Goal: Task Accomplishment & Management: Use online tool/utility

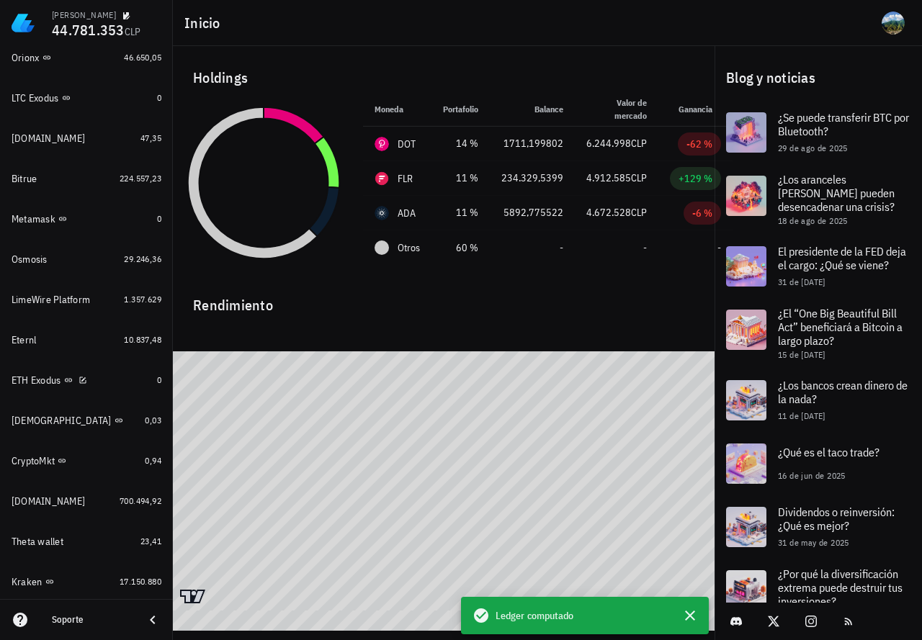
scroll to position [1046, 0]
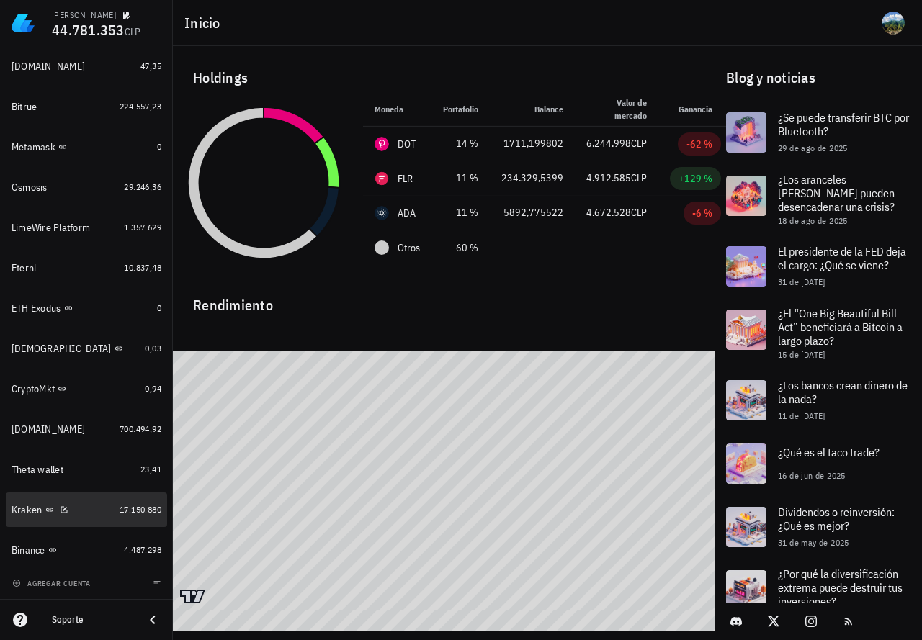
click at [138, 517] on link "Kraken 17.150.880" at bounding box center [86, 510] width 161 height 35
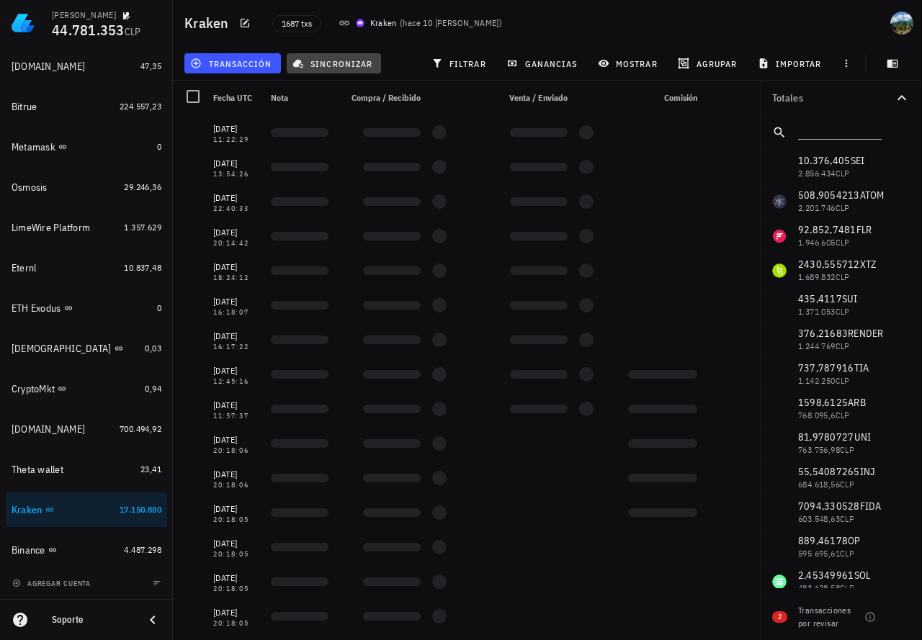
click at [345, 63] on span "sincronizar" at bounding box center [333, 64] width 77 height 12
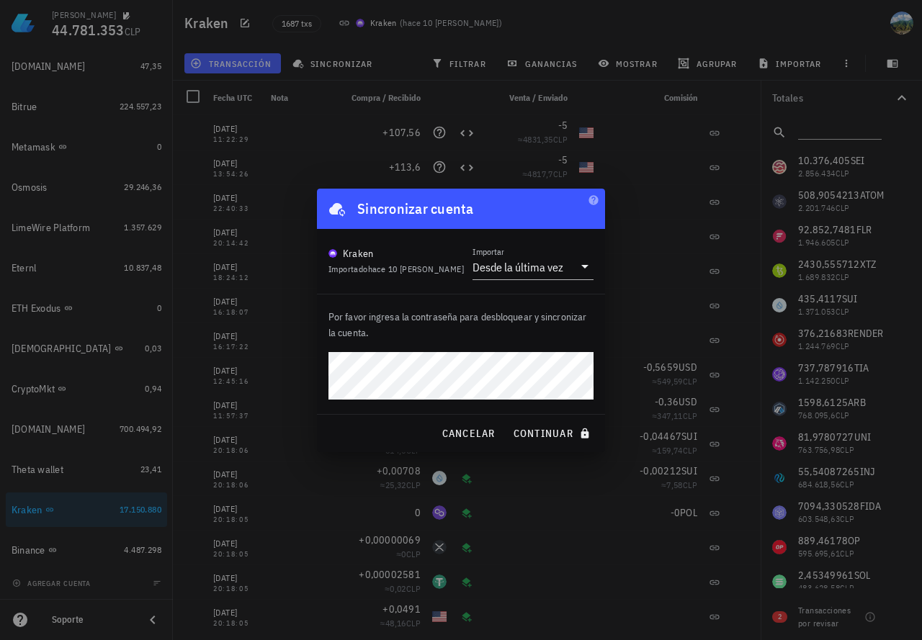
click at [507, 421] on button "continuar" at bounding box center [553, 434] width 92 height 26
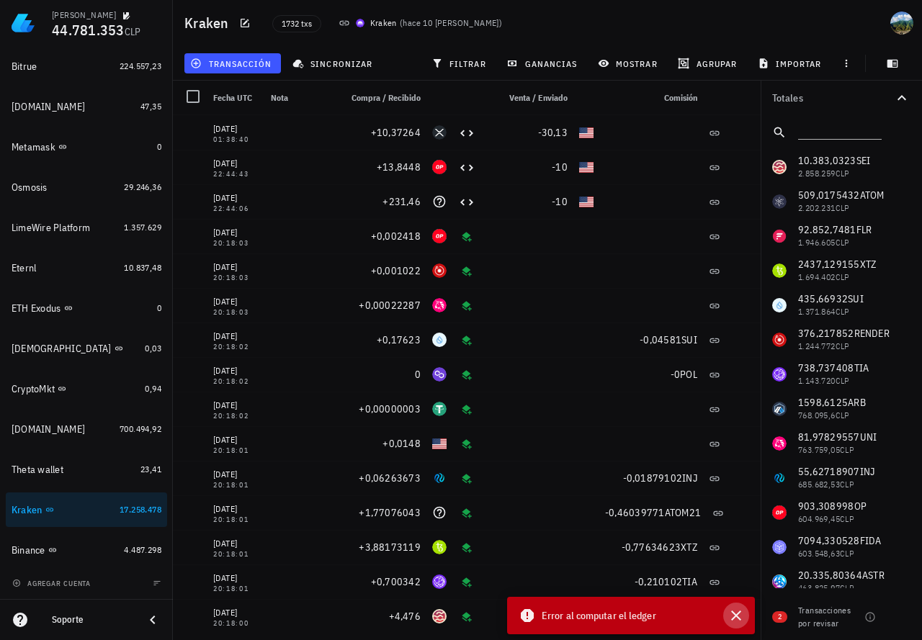
click at [736, 618] on icon "button" at bounding box center [736, 615] width 17 height 17
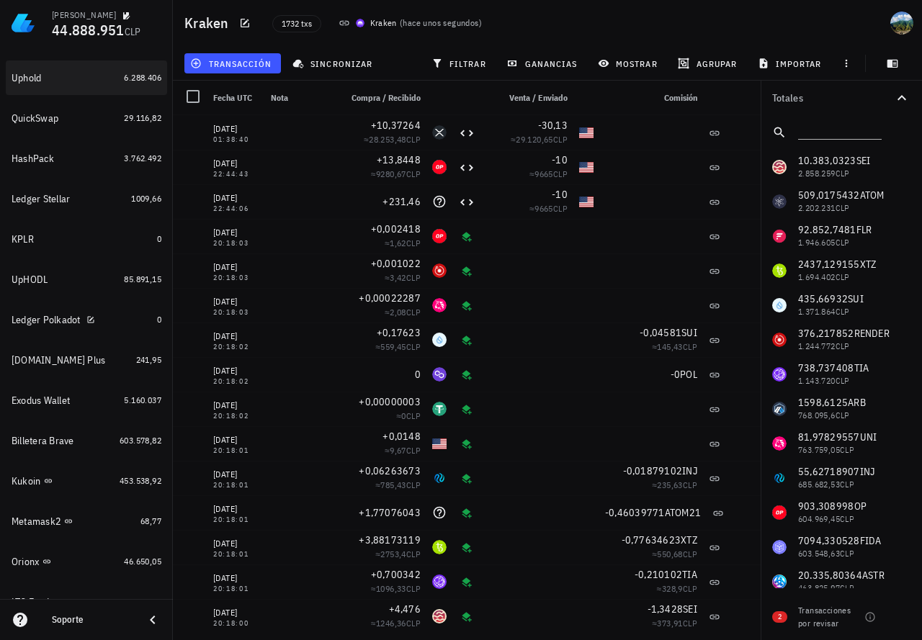
scroll to position [542, 0]
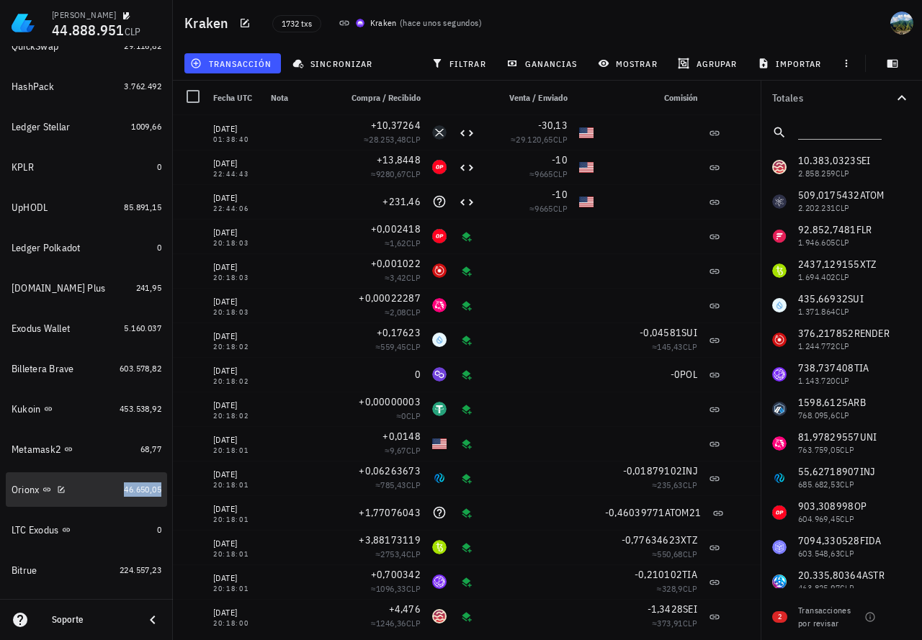
click at [129, 488] on span "46.650,05" at bounding box center [142, 489] width 37 height 11
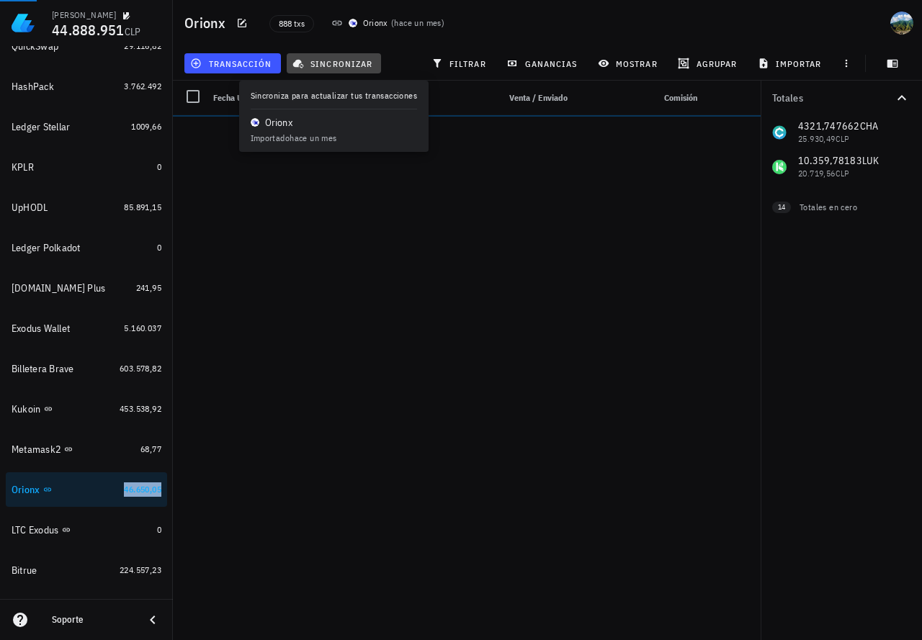
click at [344, 63] on span "sincronizar" at bounding box center [333, 64] width 77 height 12
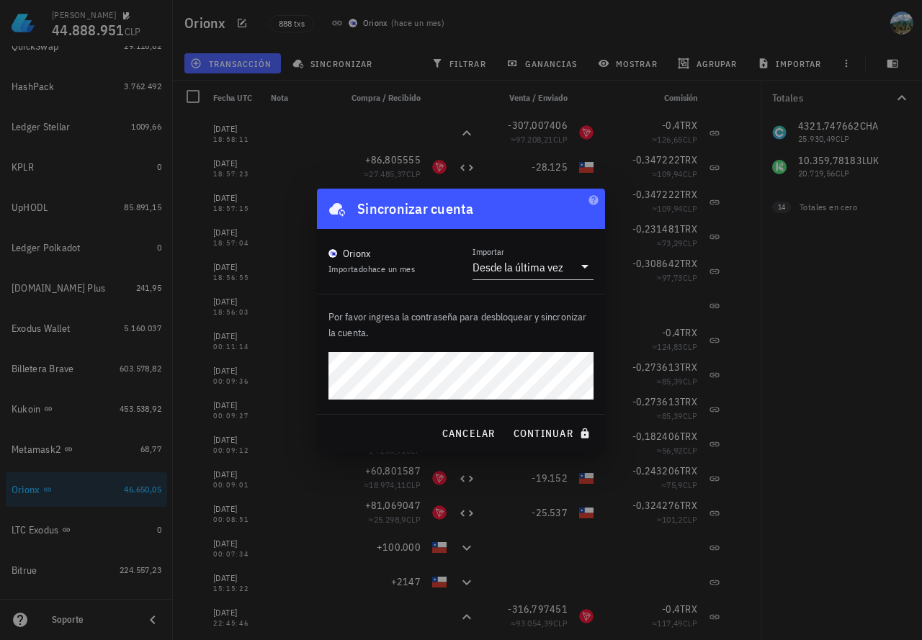
click at [507, 421] on button "continuar" at bounding box center [553, 434] width 92 height 26
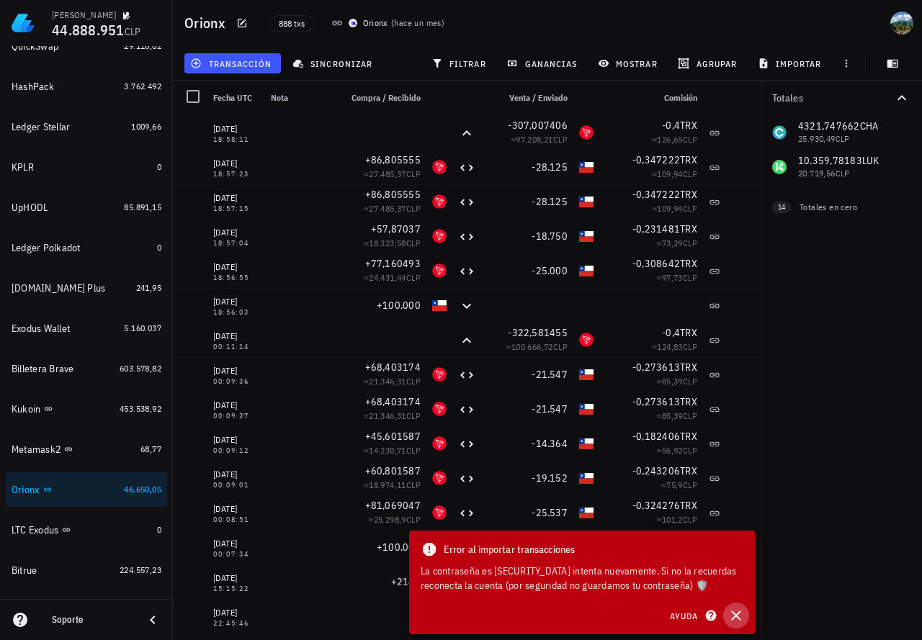
click at [739, 616] on icon "button" at bounding box center [736, 615] width 17 height 17
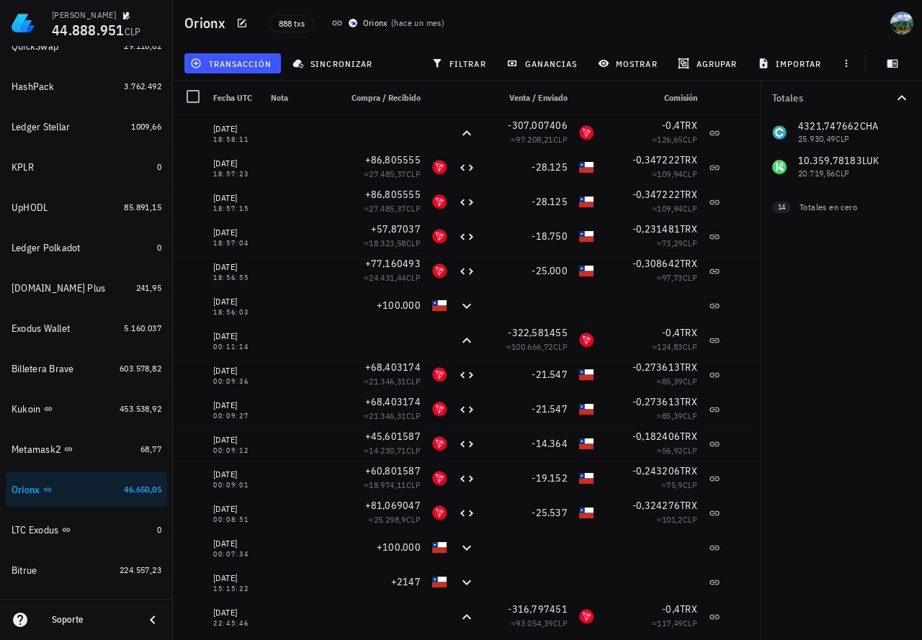
click at [329, 76] on div "transacción sincronizar filtrar ganancias mostrar [GEOGRAPHIC_DATA] importar" at bounding box center [548, 63] width 732 height 35
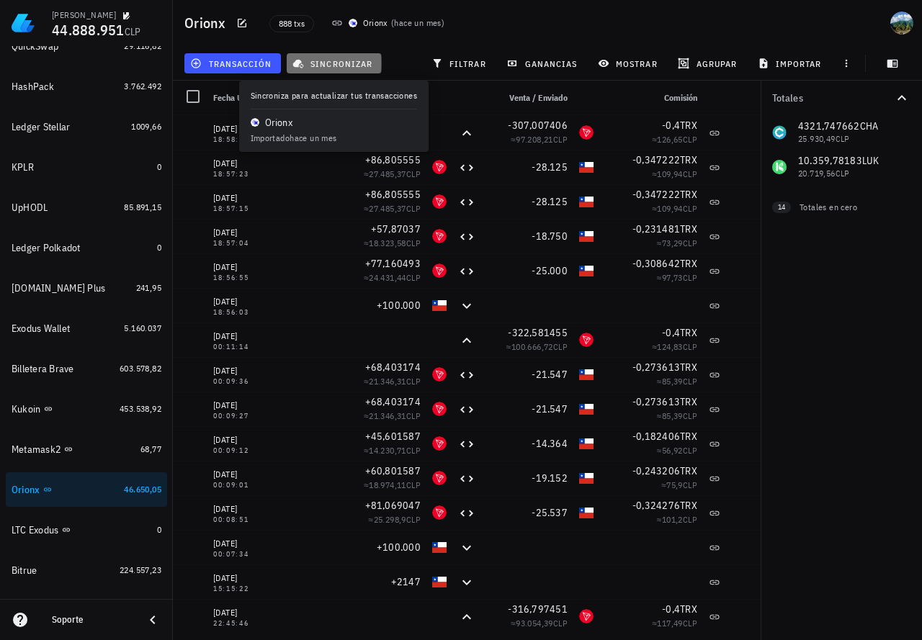
click at [329, 66] on span "sincronizar" at bounding box center [333, 64] width 77 height 12
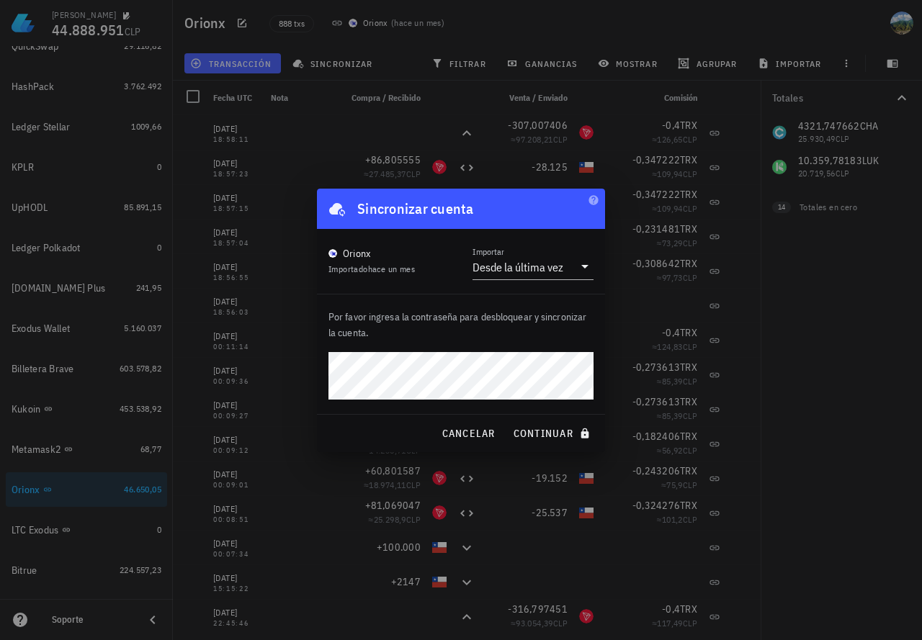
click at [507, 421] on button "continuar" at bounding box center [553, 434] width 92 height 26
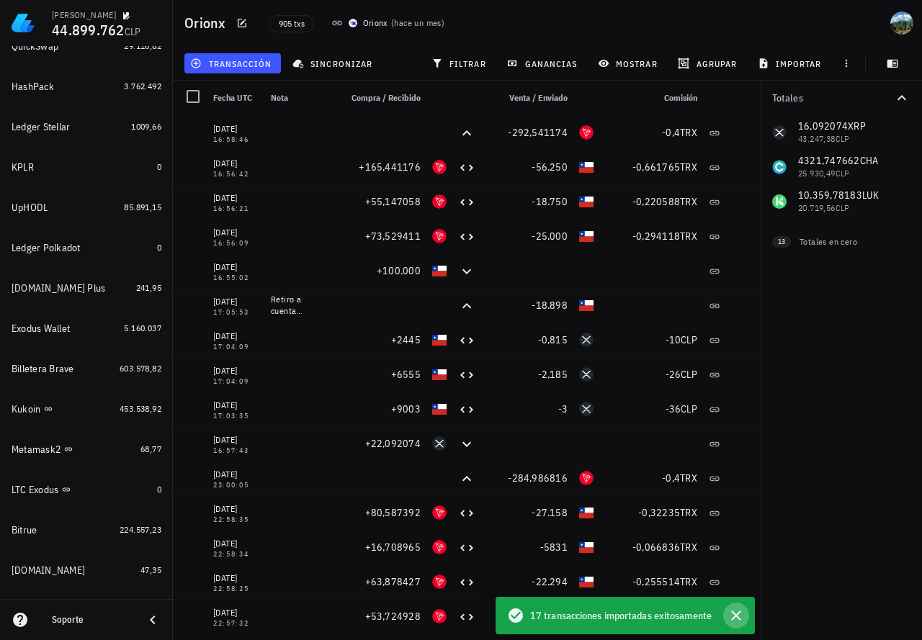
click at [737, 614] on icon "button" at bounding box center [736, 615] width 17 height 17
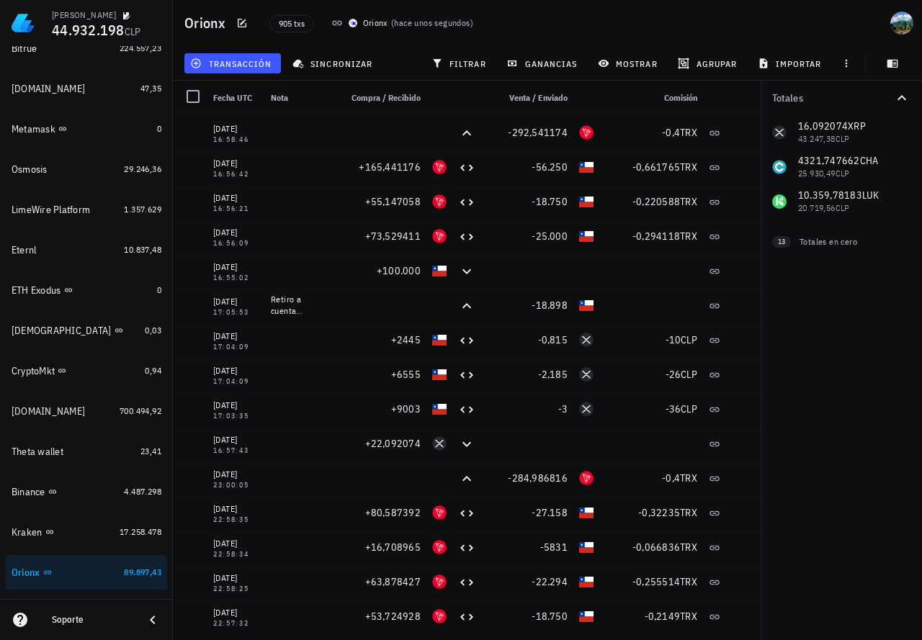
scroll to position [1046, 0]
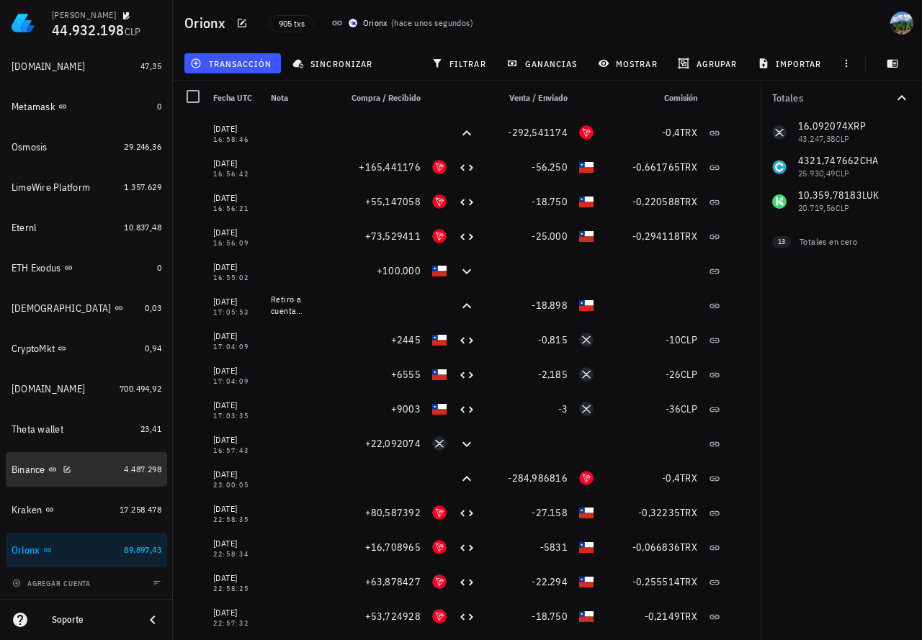
click at [128, 475] on div "4.487.298" at bounding box center [142, 470] width 37 height 14
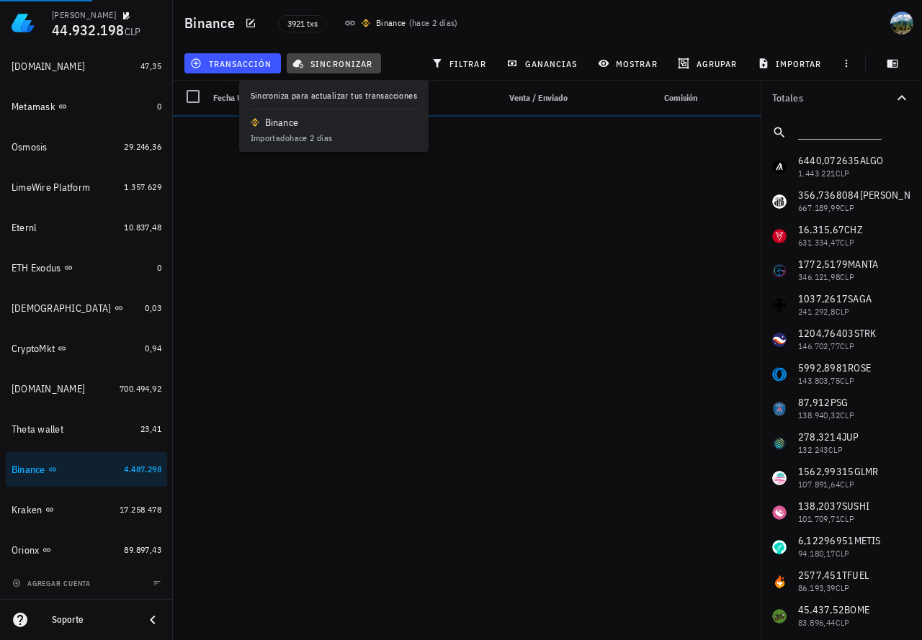
click at [344, 66] on span "sincronizar" at bounding box center [333, 64] width 77 height 12
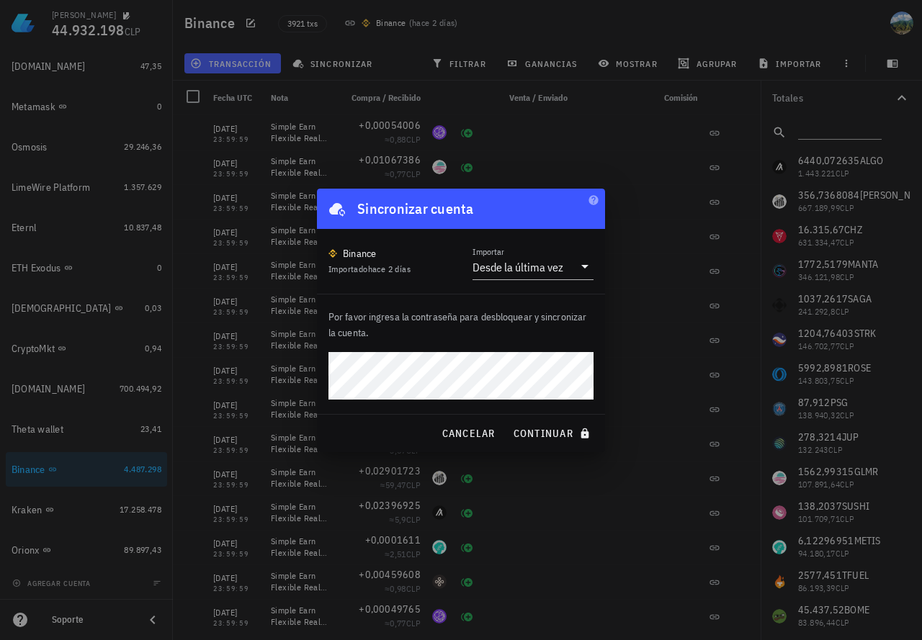
click button "continuar" at bounding box center [553, 434] width 92 height 26
